Goal: Find specific page/section: Find specific page/section

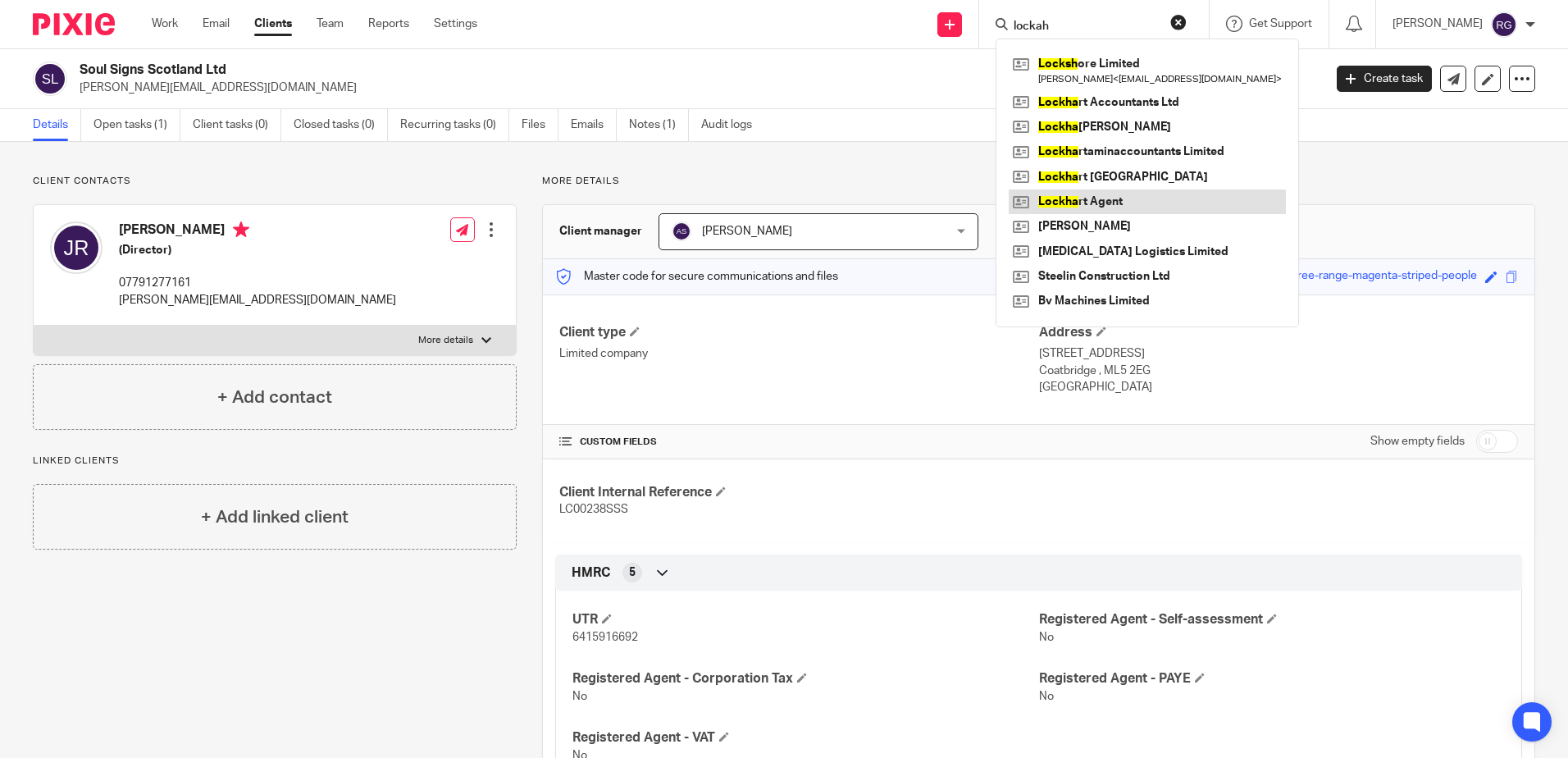
type input "lockah"
click at [1096, 202] on link at bounding box center [1147, 202] width 278 height 24
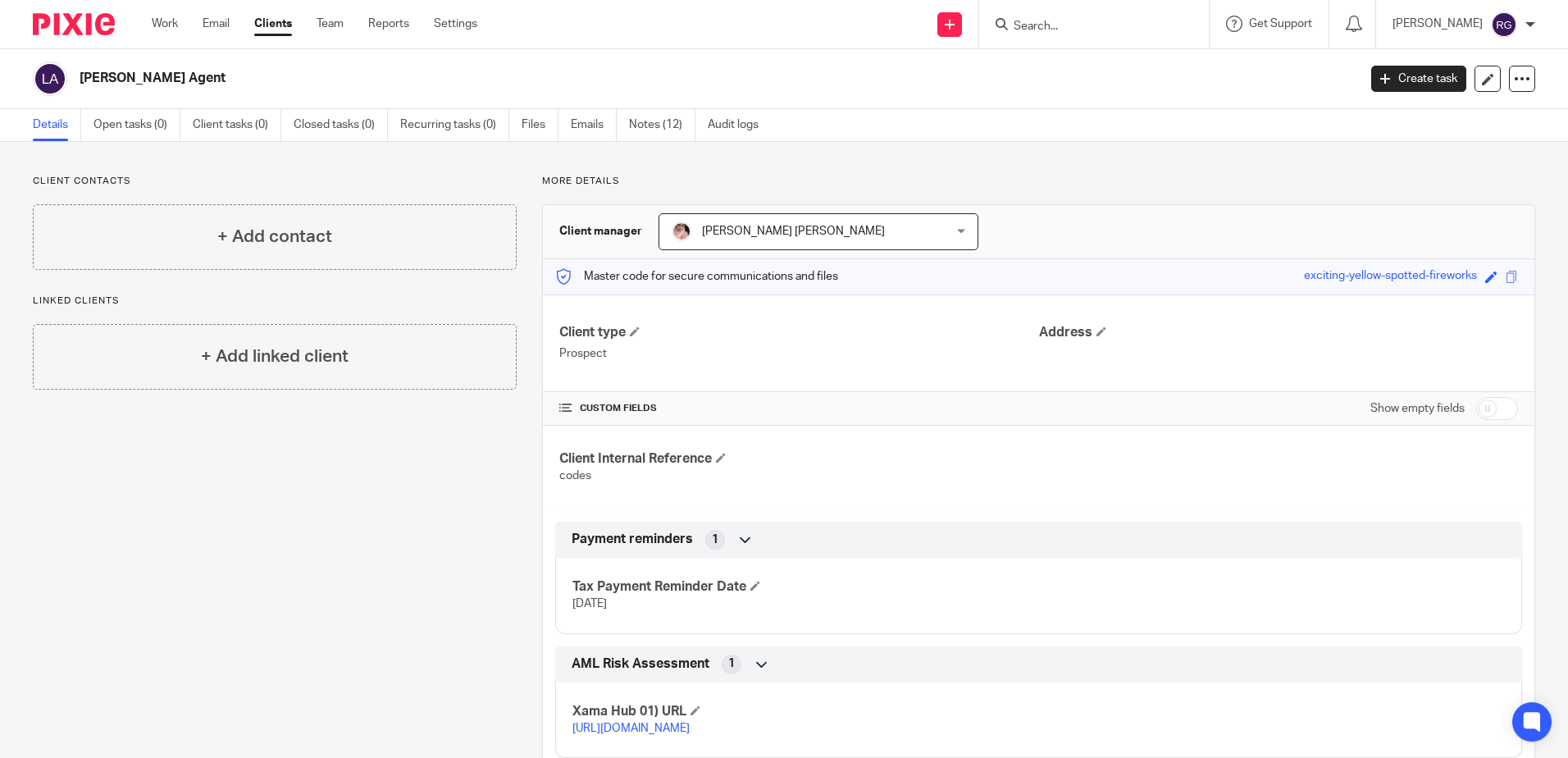
click at [642, 105] on div "Lockhart Agent Create task Update from Companies House Export data Merge Archiv…" at bounding box center [784, 79] width 1568 height 59
click at [651, 112] on link "Notes (12)" at bounding box center [662, 124] width 67 height 32
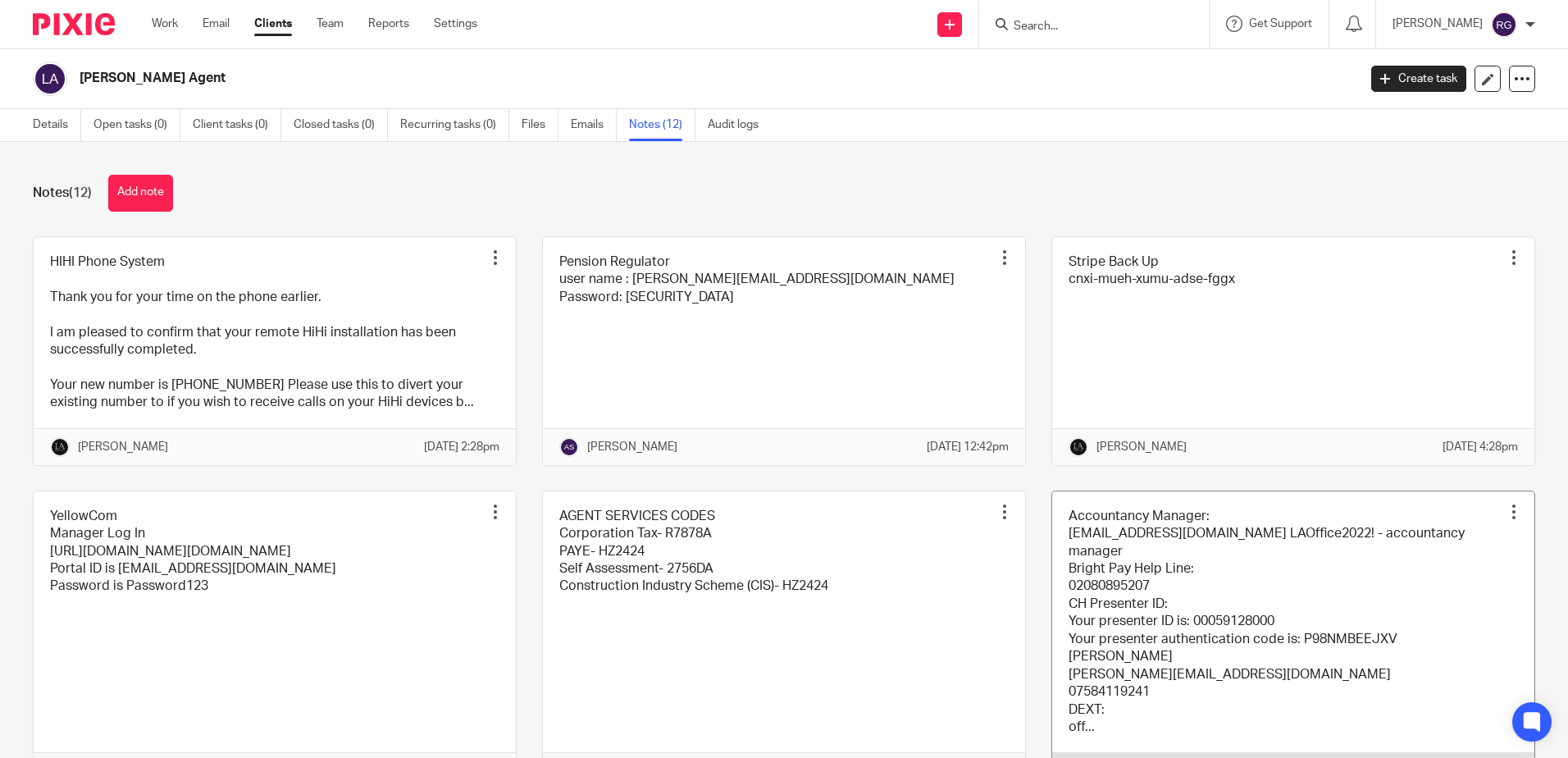
click at [1230, 598] on link at bounding box center [1292, 640] width 482 height 298
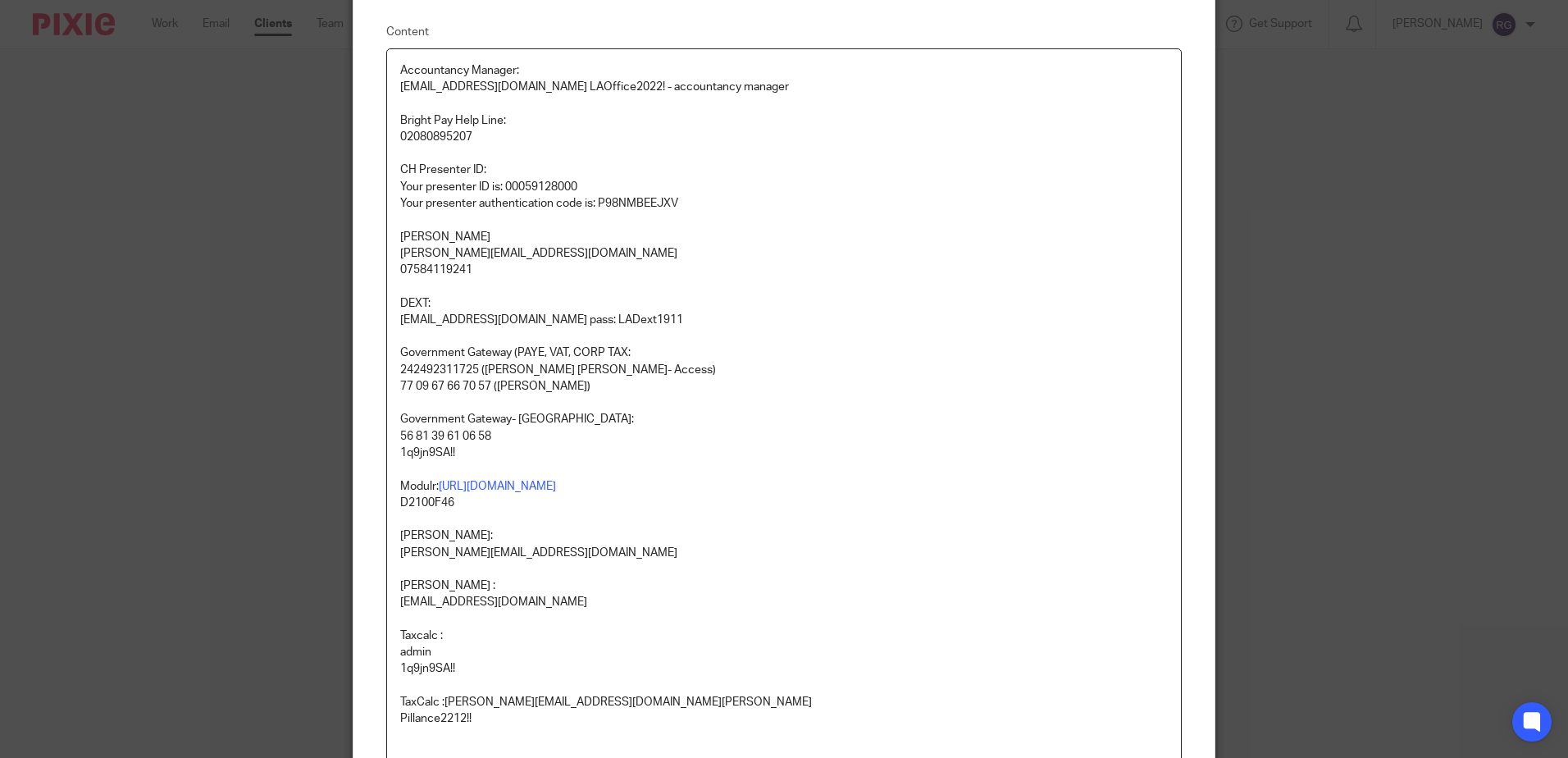
scroll to position [82, 0]
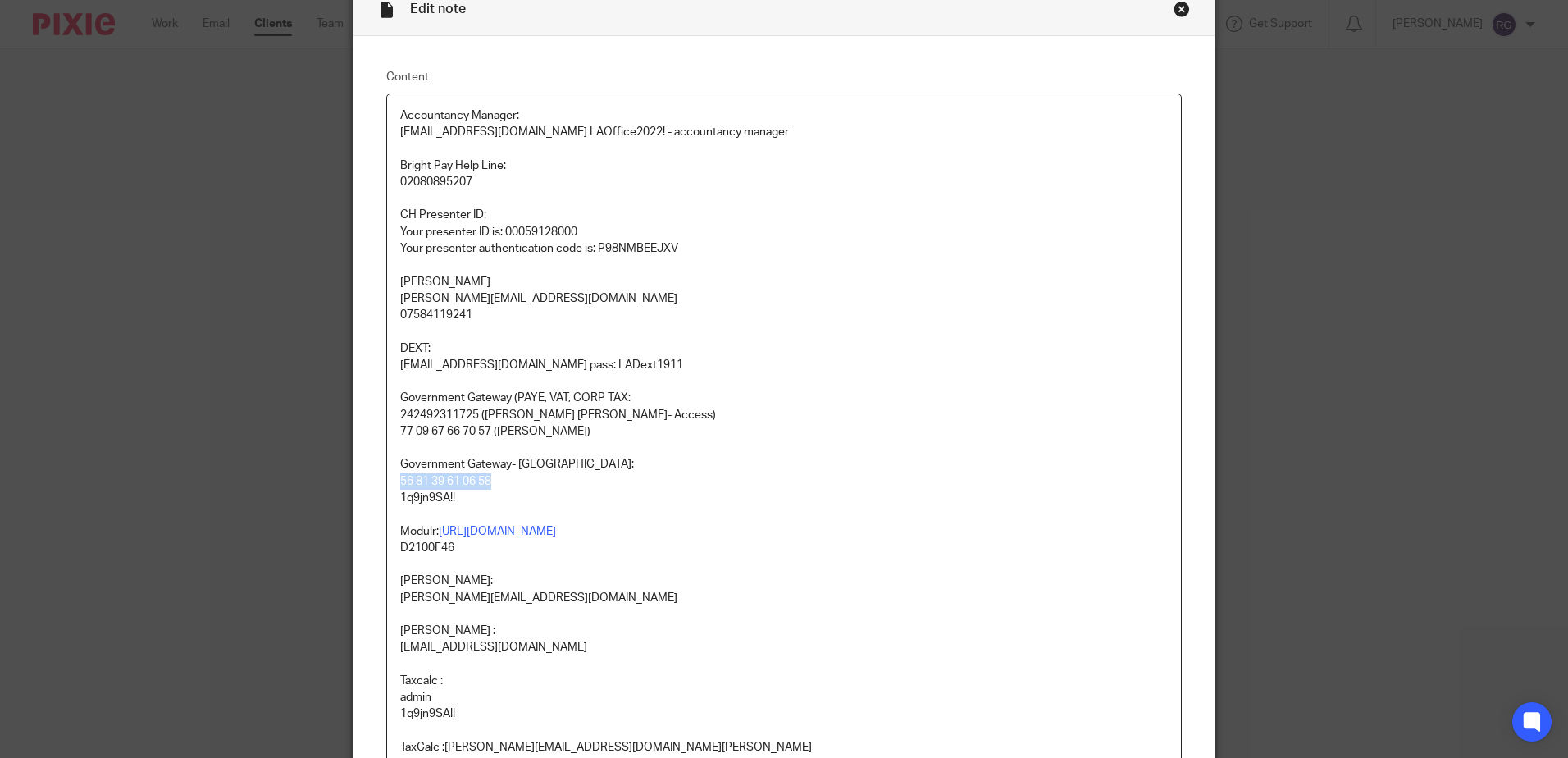
drag, startPoint x: 485, startPoint y: 478, endPoint x: 392, endPoint y: 479, distance: 93.0
click at [392, 479] on div "Accountancy Manager: [EMAIL_ADDRESS][DOMAIN_NAME] LAOffice2022! - accountancy m…" at bounding box center [784, 545] width 794 height 902
copy p "56 81 39 61 06 58"
drag, startPoint x: 448, startPoint y: 503, endPoint x: 419, endPoint y: 503, distance: 29.0
click at [419, 503] on p "1q9jn9SA!!" at bounding box center [784, 498] width 768 height 17
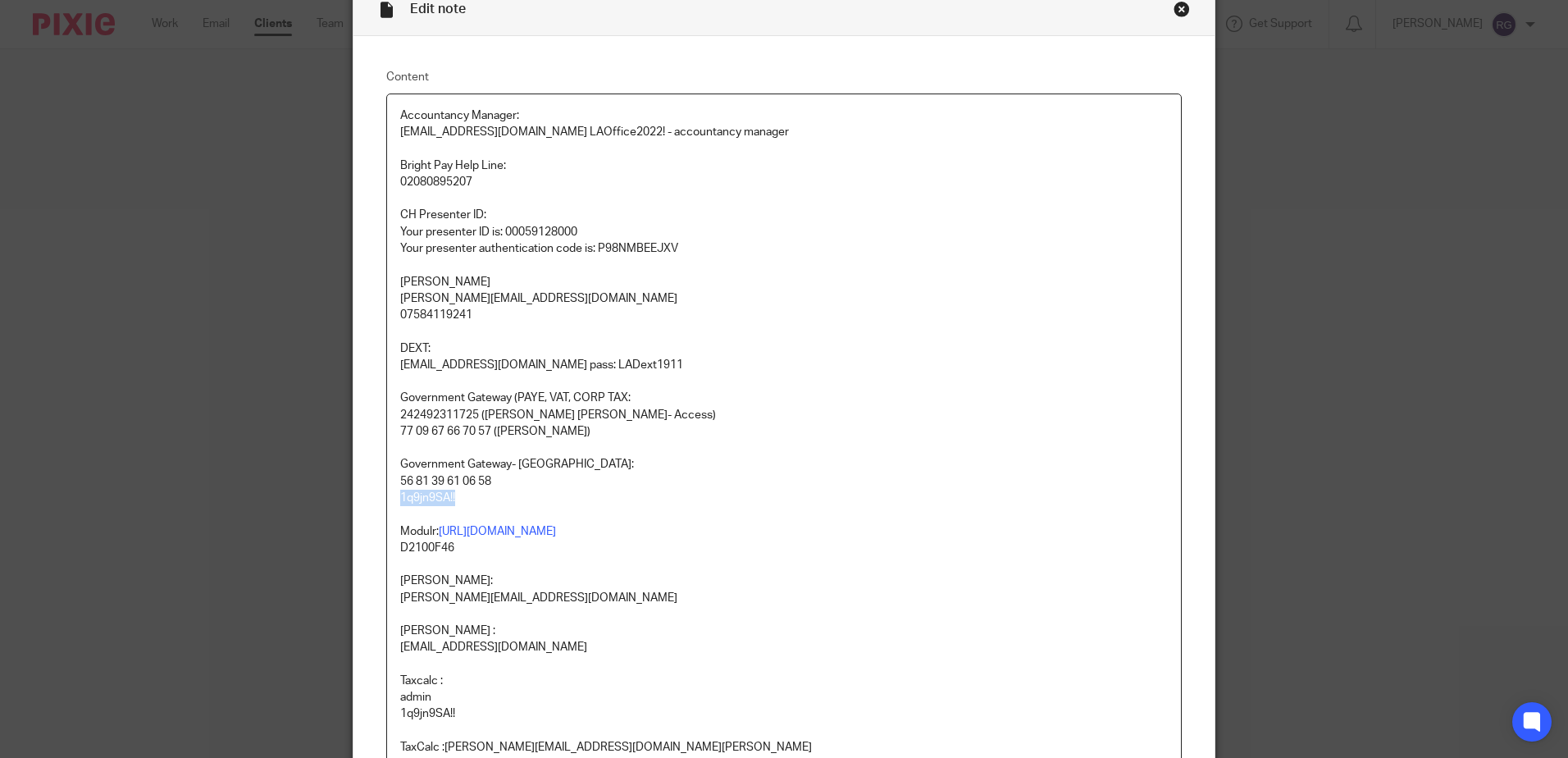
drag, startPoint x: 456, startPoint y: 498, endPoint x: 394, endPoint y: 501, distance: 62.1
click at [400, 501] on p "1q9jn9SA!!" at bounding box center [784, 498] width 768 height 17
copy p "1q9jn9SA!!"
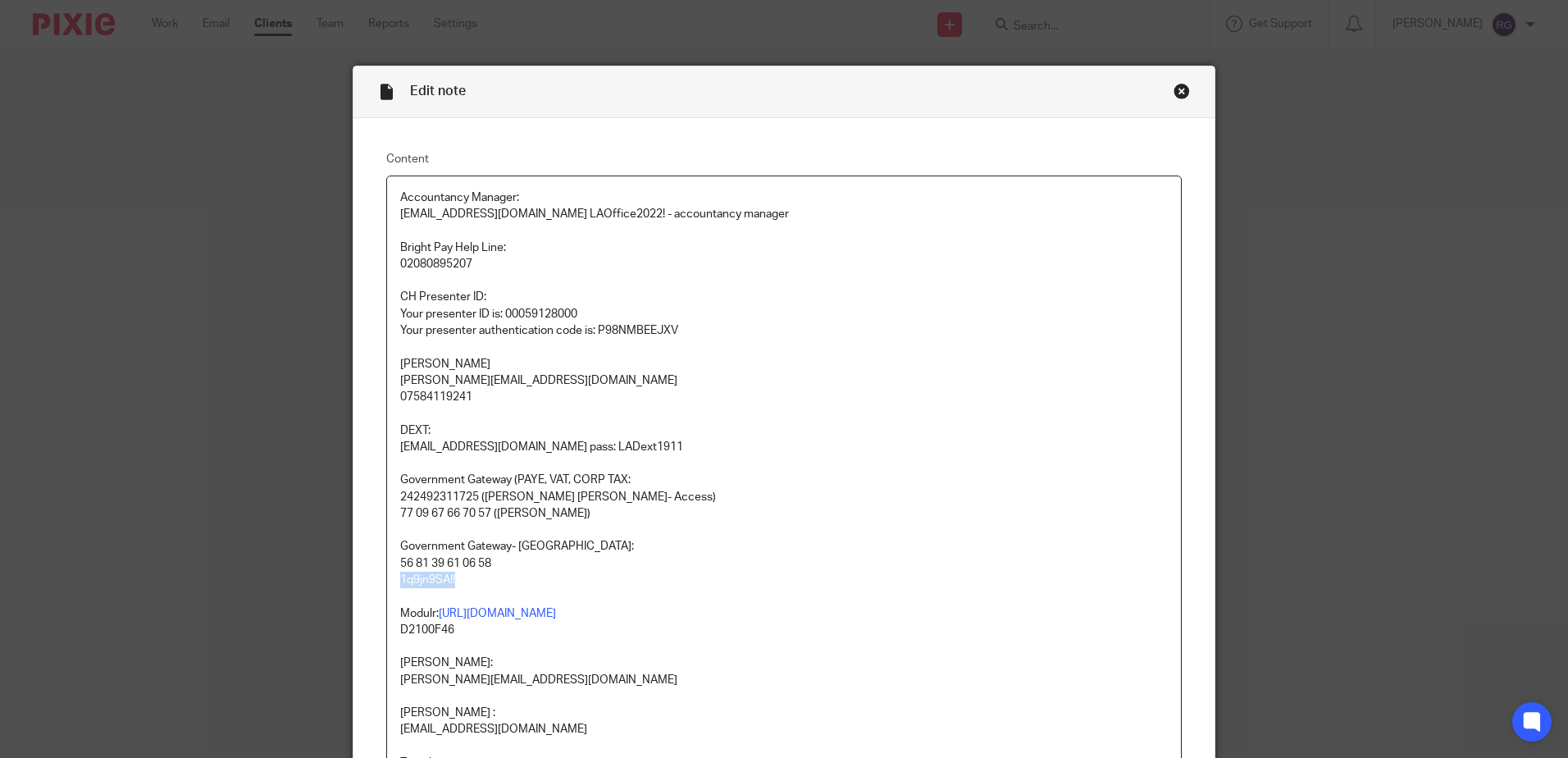
click at [1175, 83] on div "Close this dialog window" at bounding box center [1182, 91] width 17 height 17
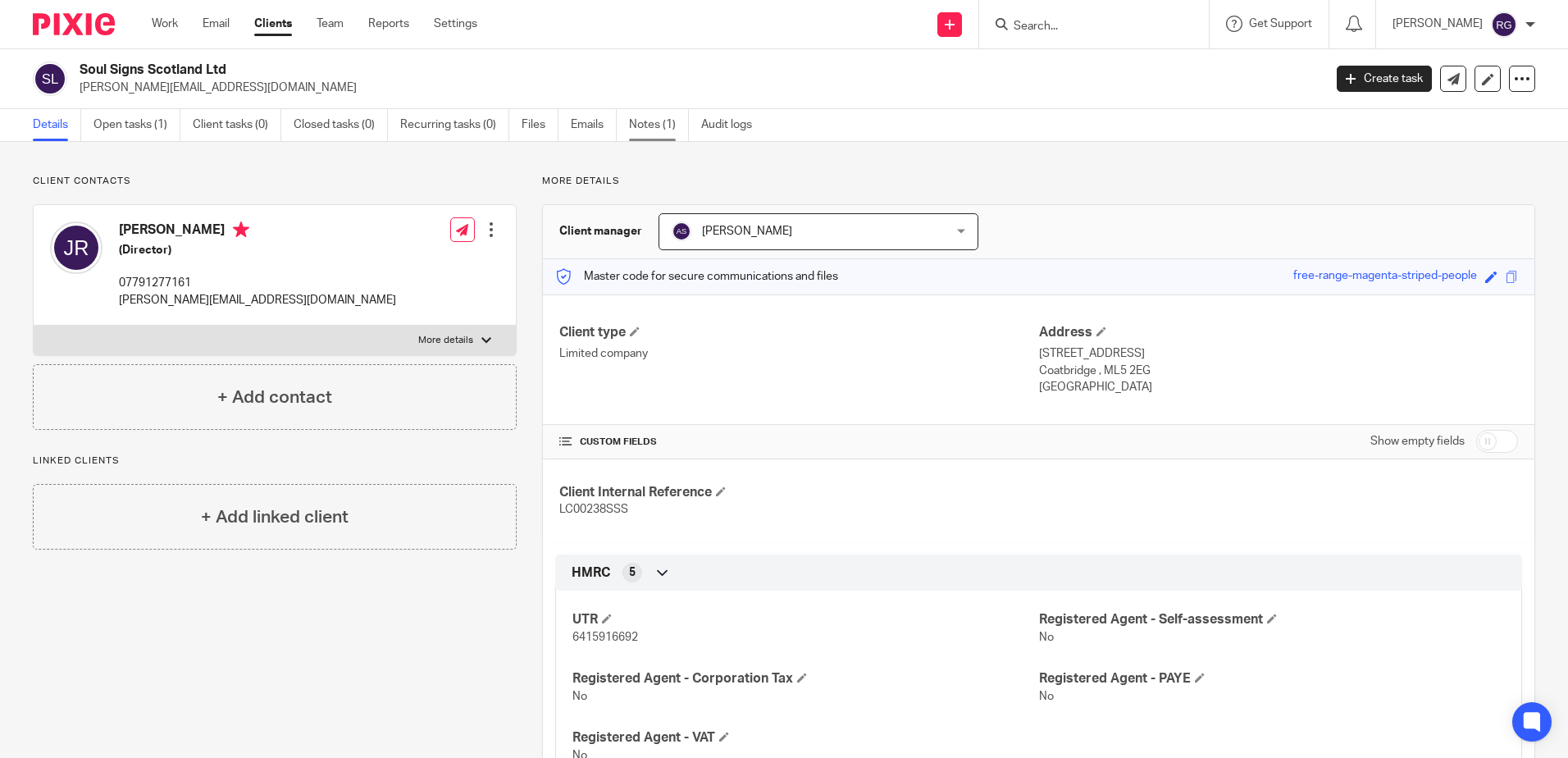
click at [644, 130] on link "Notes (1)" at bounding box center [658, 124] width 59 height 32
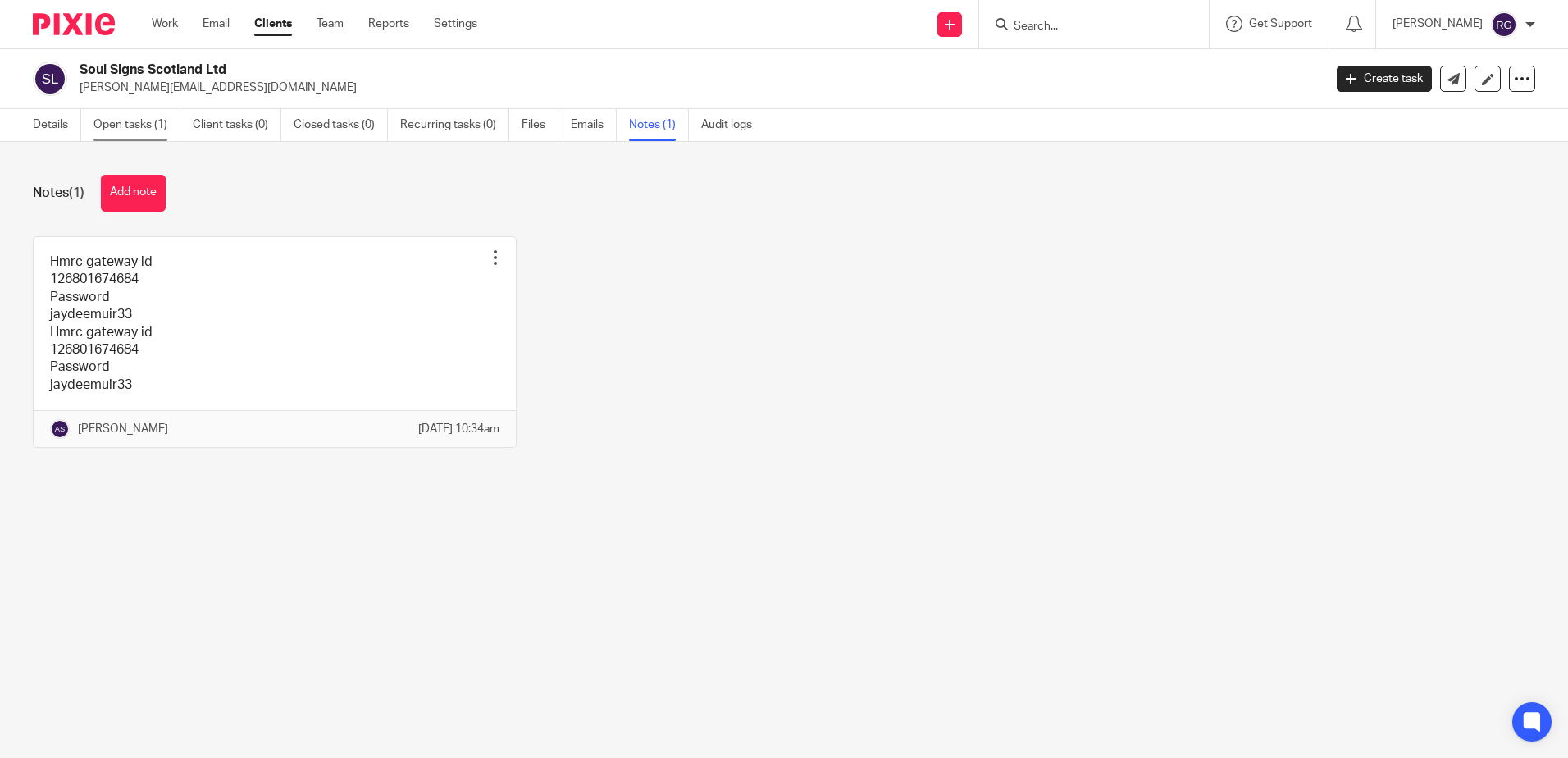
click at [147, 131] on link "Open tasks (1)" at bounding box center [137, 124] width 87 height 32
